Goal: Task Accomplishment & Management: Manage account settings

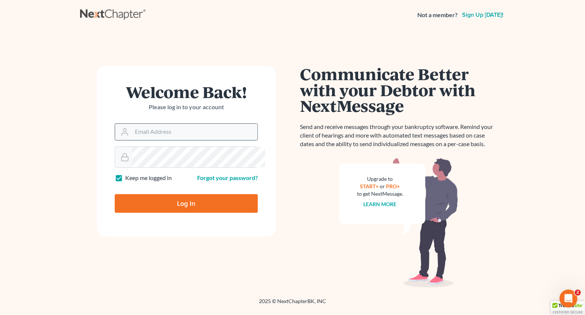
click at [164, 140] on input "Email Address" at bounding box center [195, 132] width 126 height 16
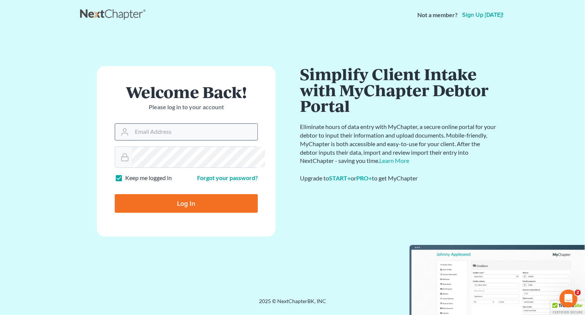
type input "[EMAIL_ADDRESS][DOMAIN_NAME]"
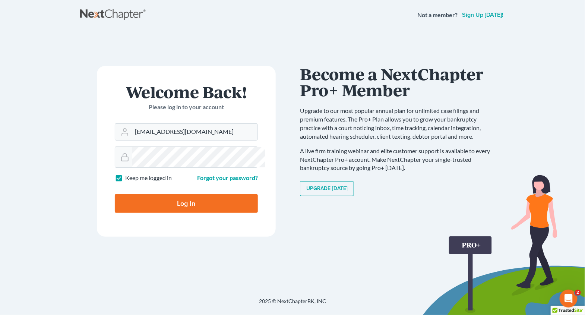
click at [186, 213] on input "Log In" at bounding box center [186, 203] width 143 height 19
type input "Thinking..."
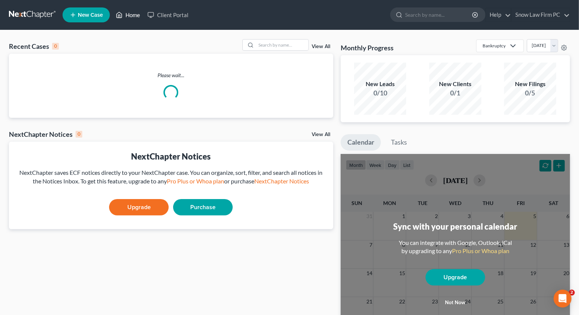
click at [144, 17] on link "Home" at bounding box center [128, 14] width 32 height 13
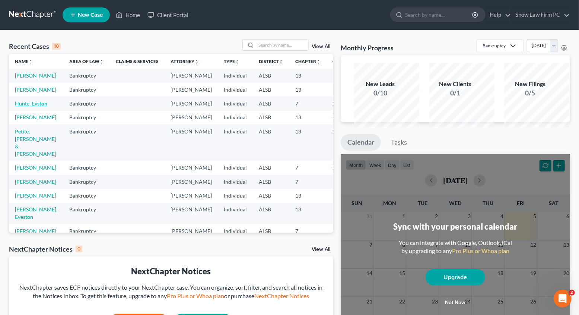
click at [31, 107] on link "Hunte, Eyston" at bounding box center [31, 103] width 32 height 6
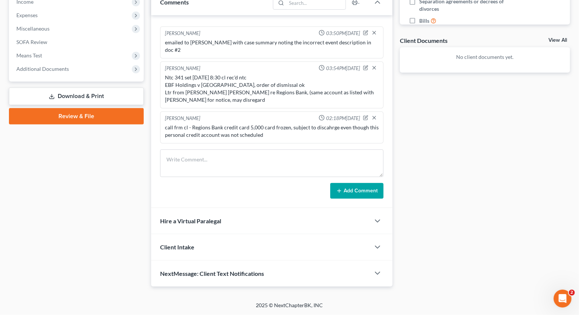
scroll to position [383, 0]
